Goal: Find specific page/section: Find specific page/section

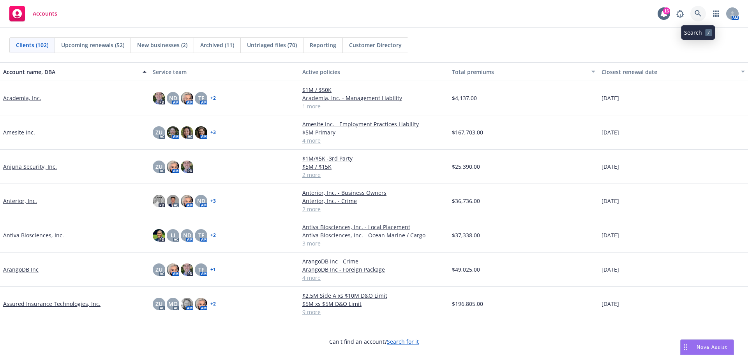
click at [700, 13] on icon at bounding box center [698, 13] width 7 height 7
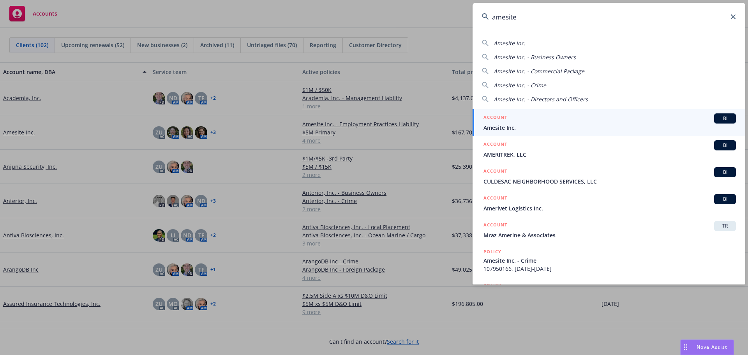
type input "amesite"
click at [526, 132] on link "ACCOUNT BI Amesite Inc." at bounding box center [609, 122] width 273 height 27
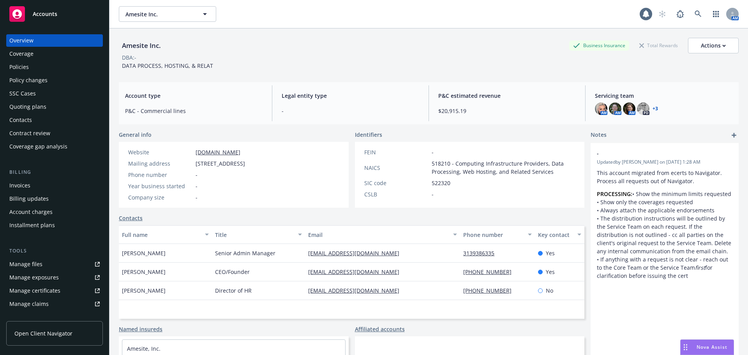
click at [12, 69] on div "Policies" at bounding box center [18, 67] width 19 height 12
